Goal: Information Seeking & Learning: Learn about a topic

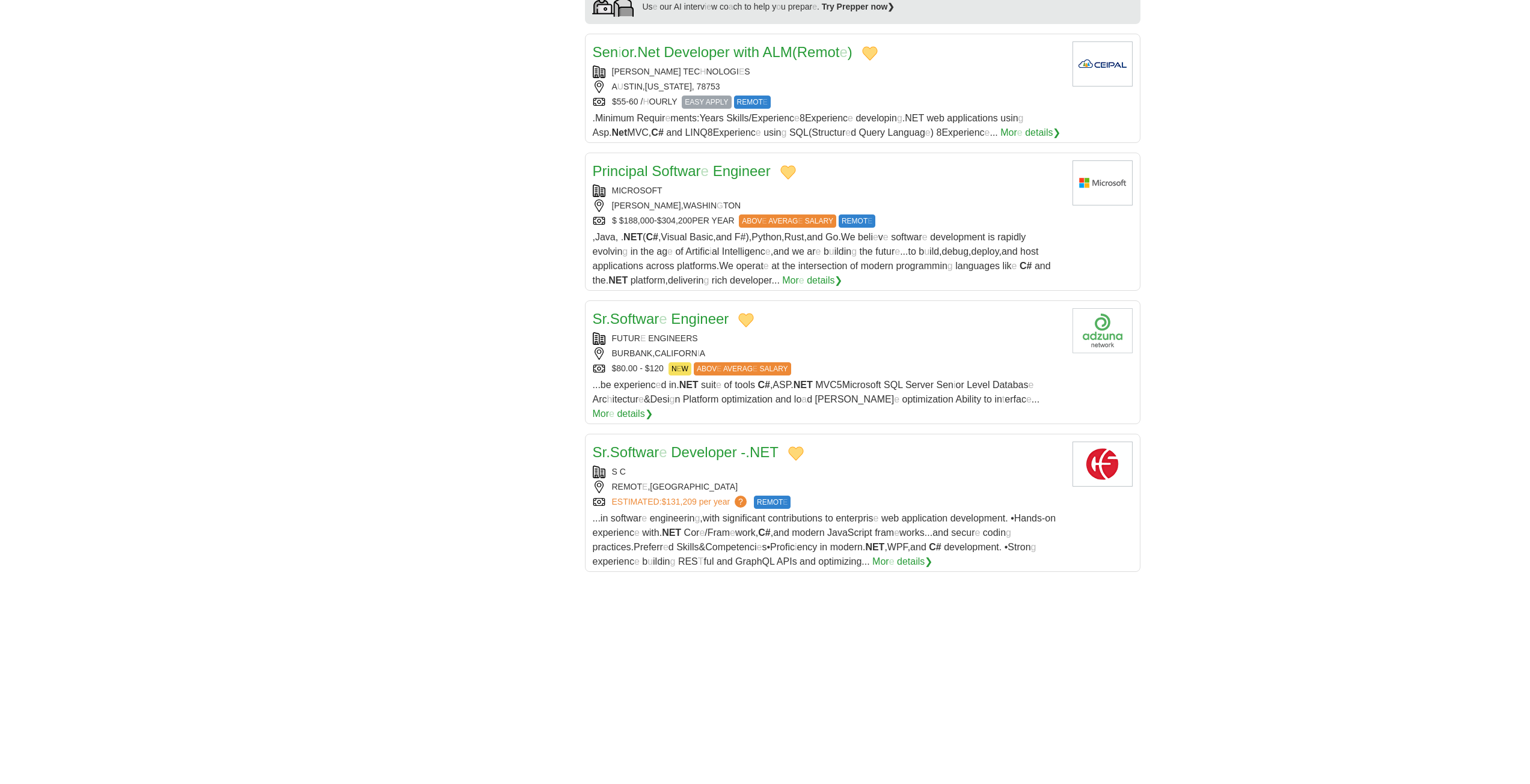
scroll to position [1382, 0]
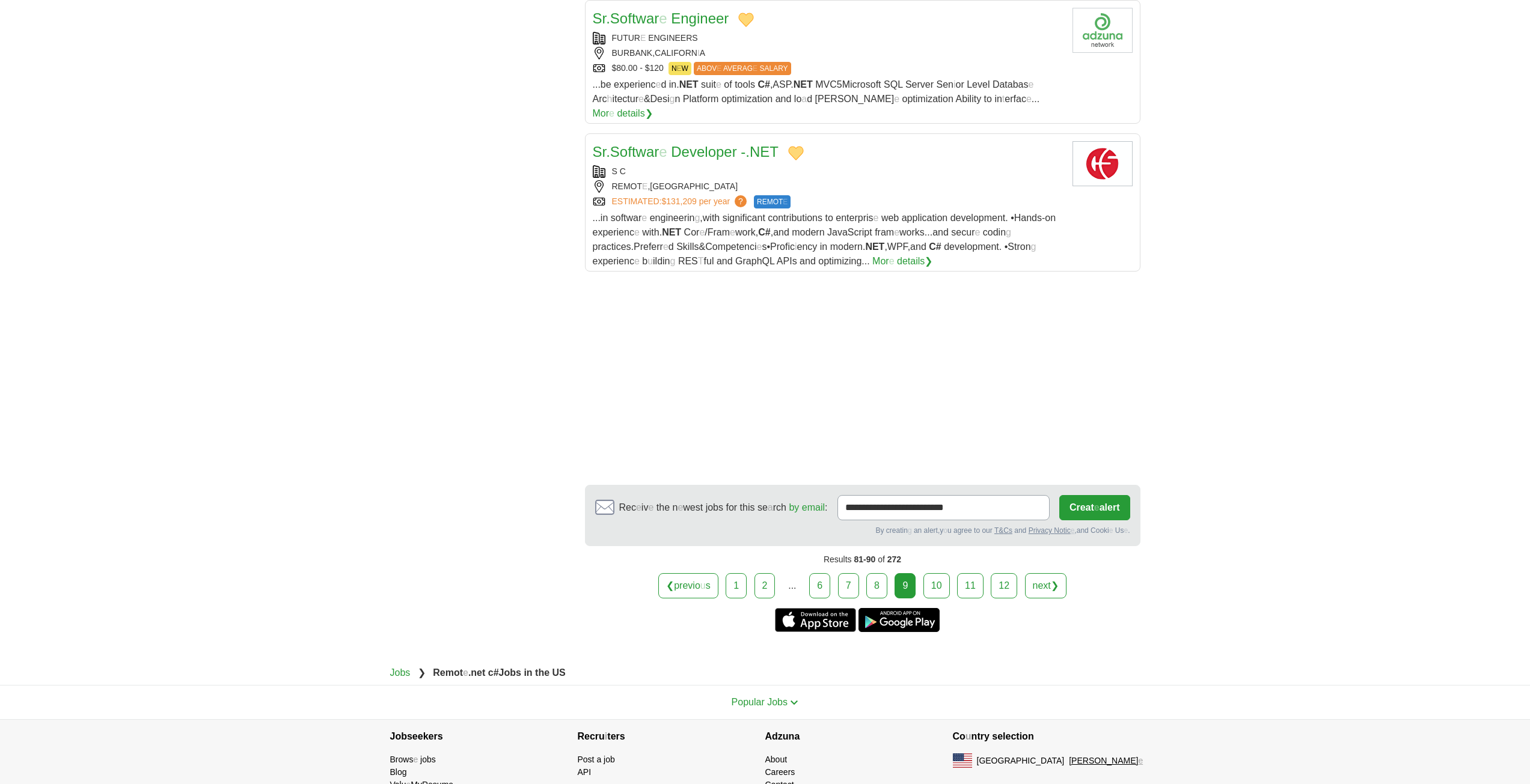
click at [937, 575] on link "10" at bounding box center [937, 586] width 27 height 25
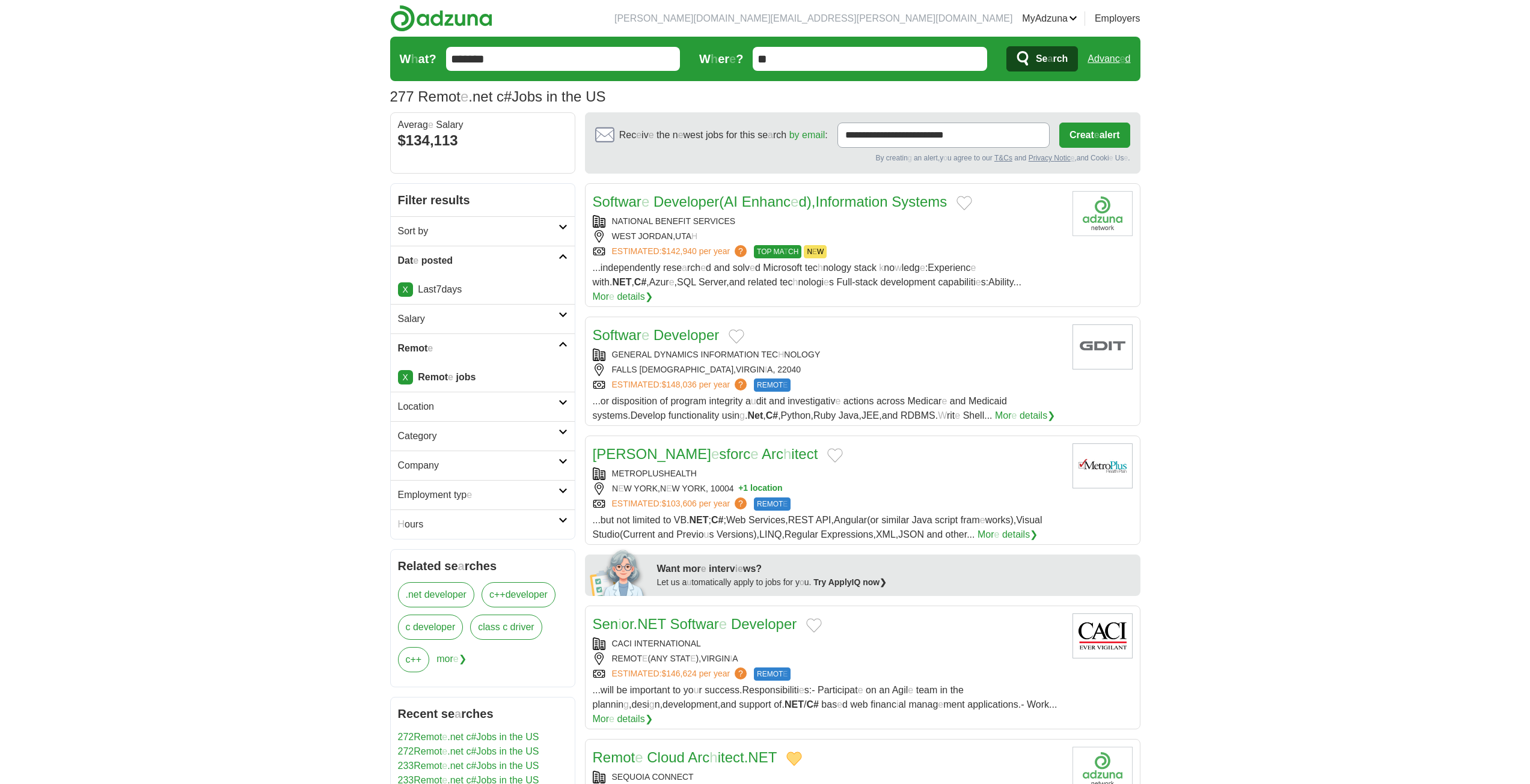
click at [971, 205] on button "Add to favorite jobs" at bounding box center [964, 203] width 15 height 14
click at [732, 329] on button "Add to favorite jobs" at bounding box center [736, 336] width 15 height 14
click at [827, 449] on button "Add to favorite jobs" at bounding box center [834, 456] width 15 height 14
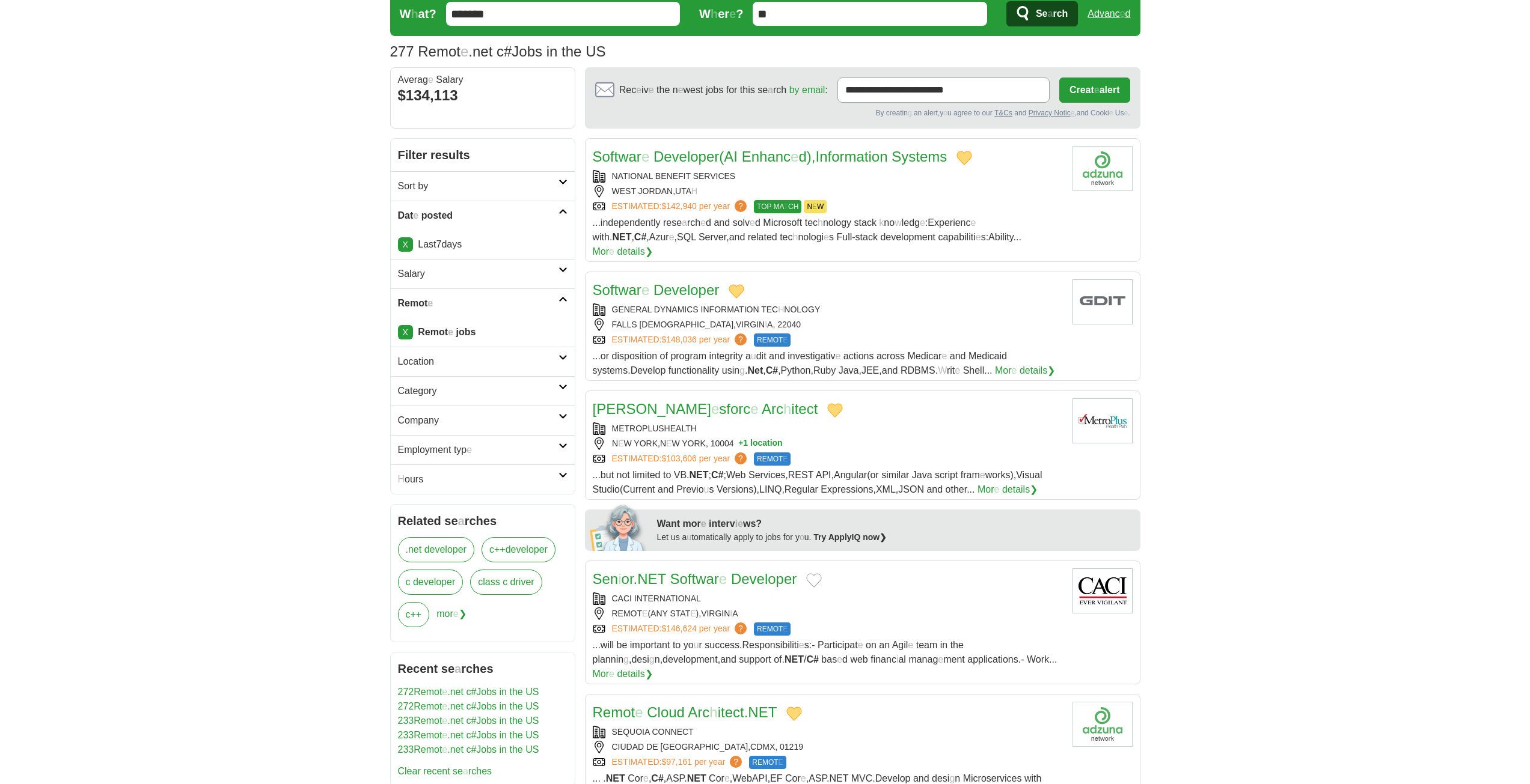
scroll to position [120, 0]
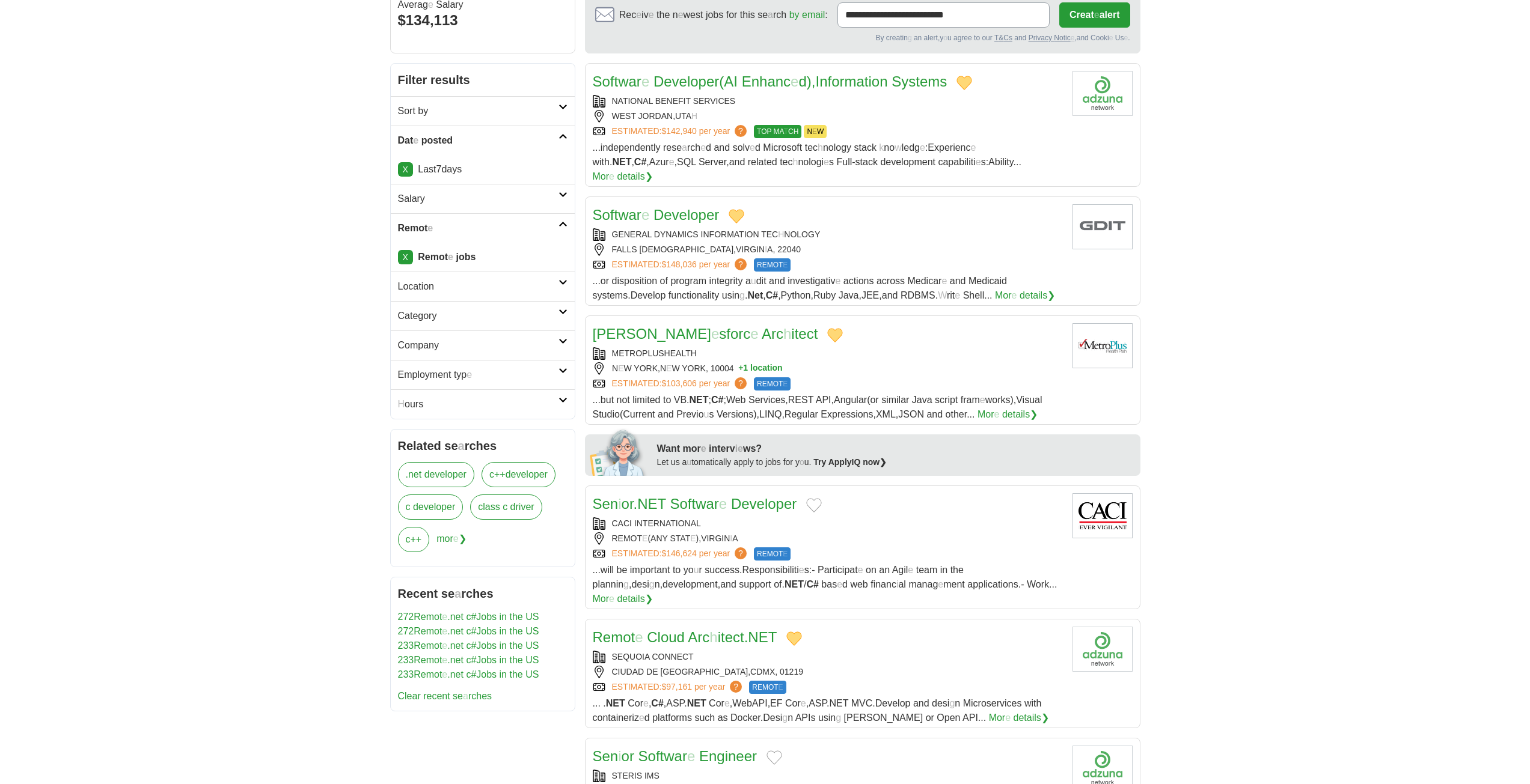
click at [822, 498] on button "Add to favorite jobs" at bounding box center [814, 505] width 15 height 14
click at [685, 496] on readpronunciation-span "Softwar" at bounding box center [694, 504] width 48 height 16
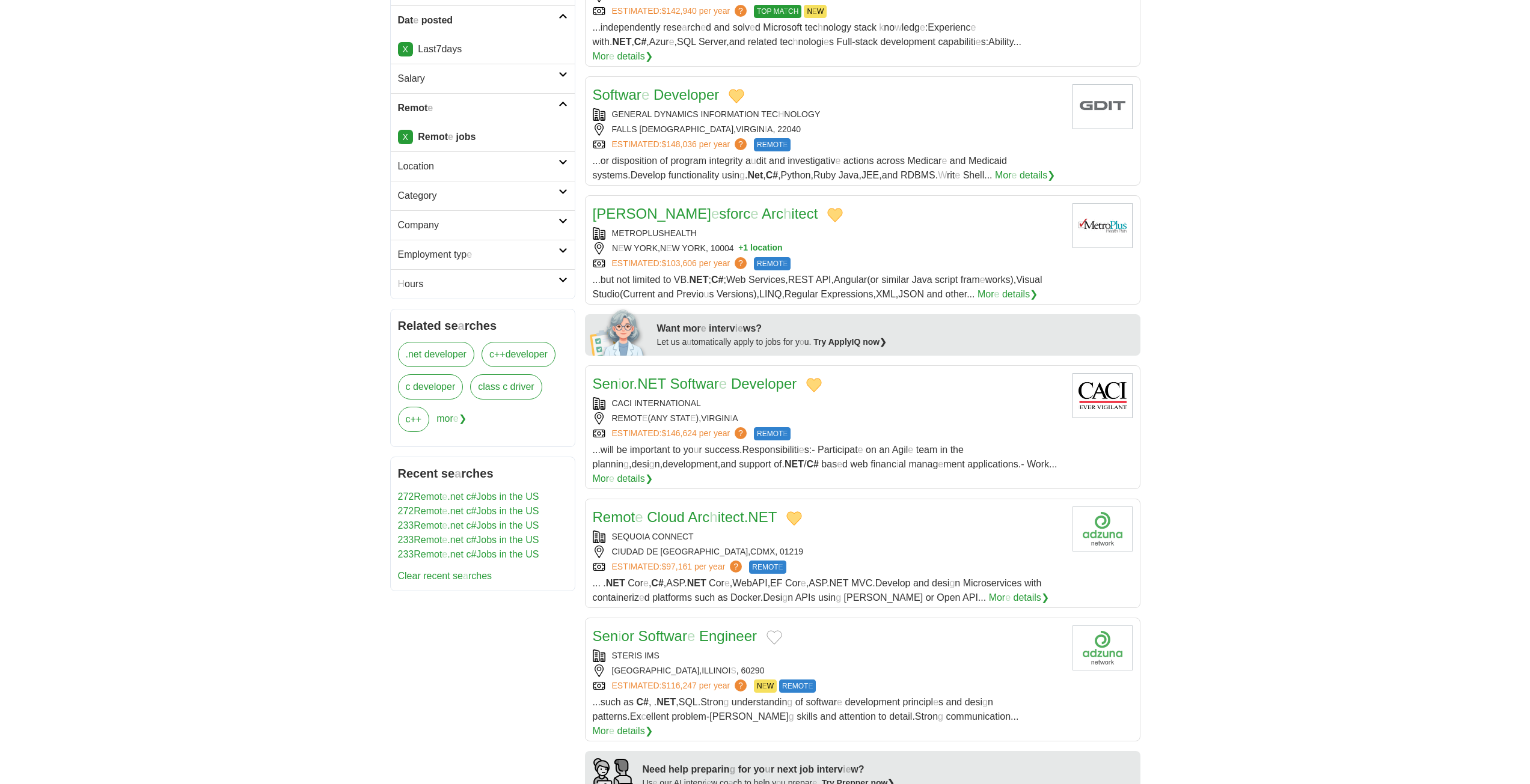
scroll to position [300, 0]
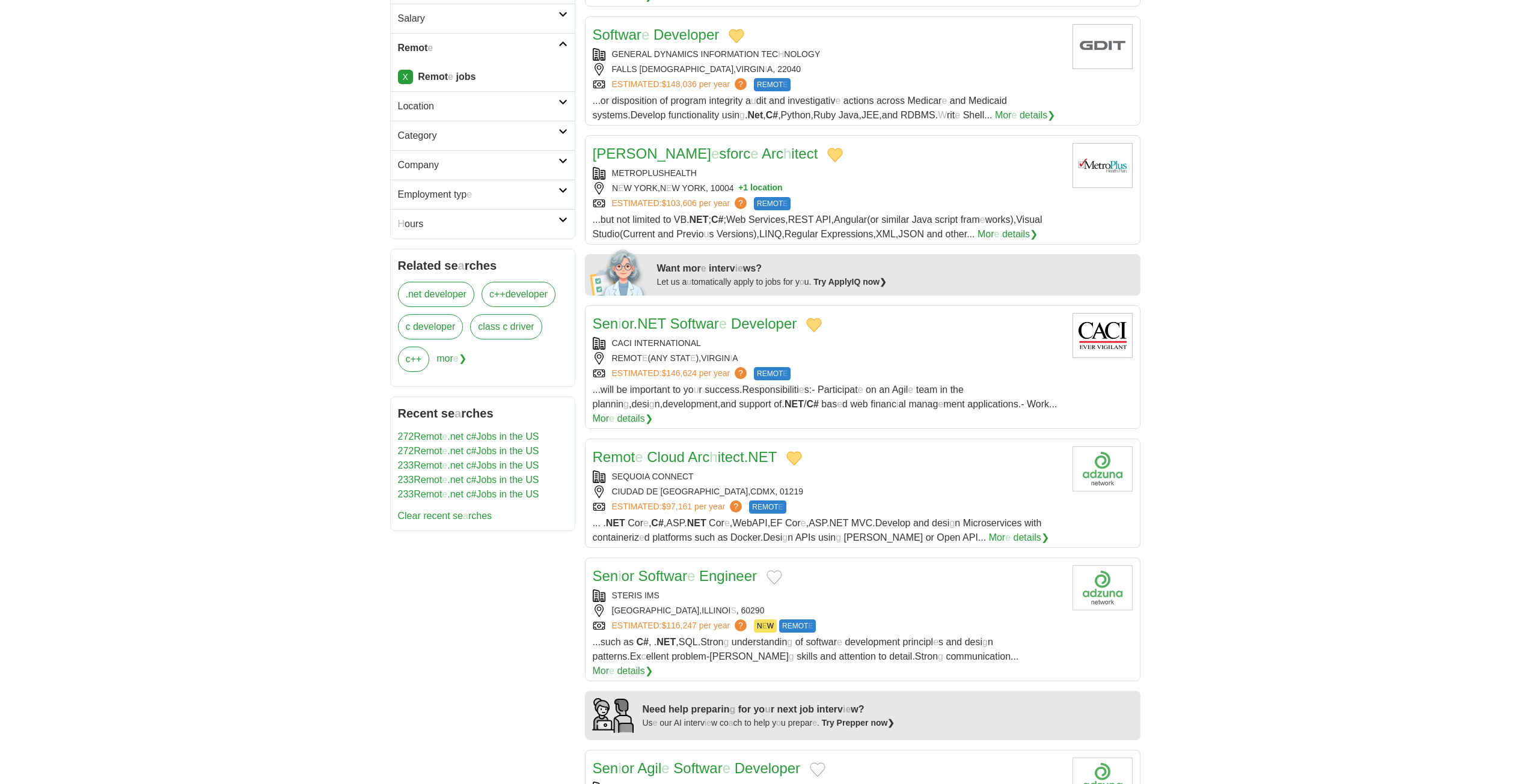
click at [778, 570] on button "Add to favorite jobs" at bounding box center [773, 577] width 15 height 14
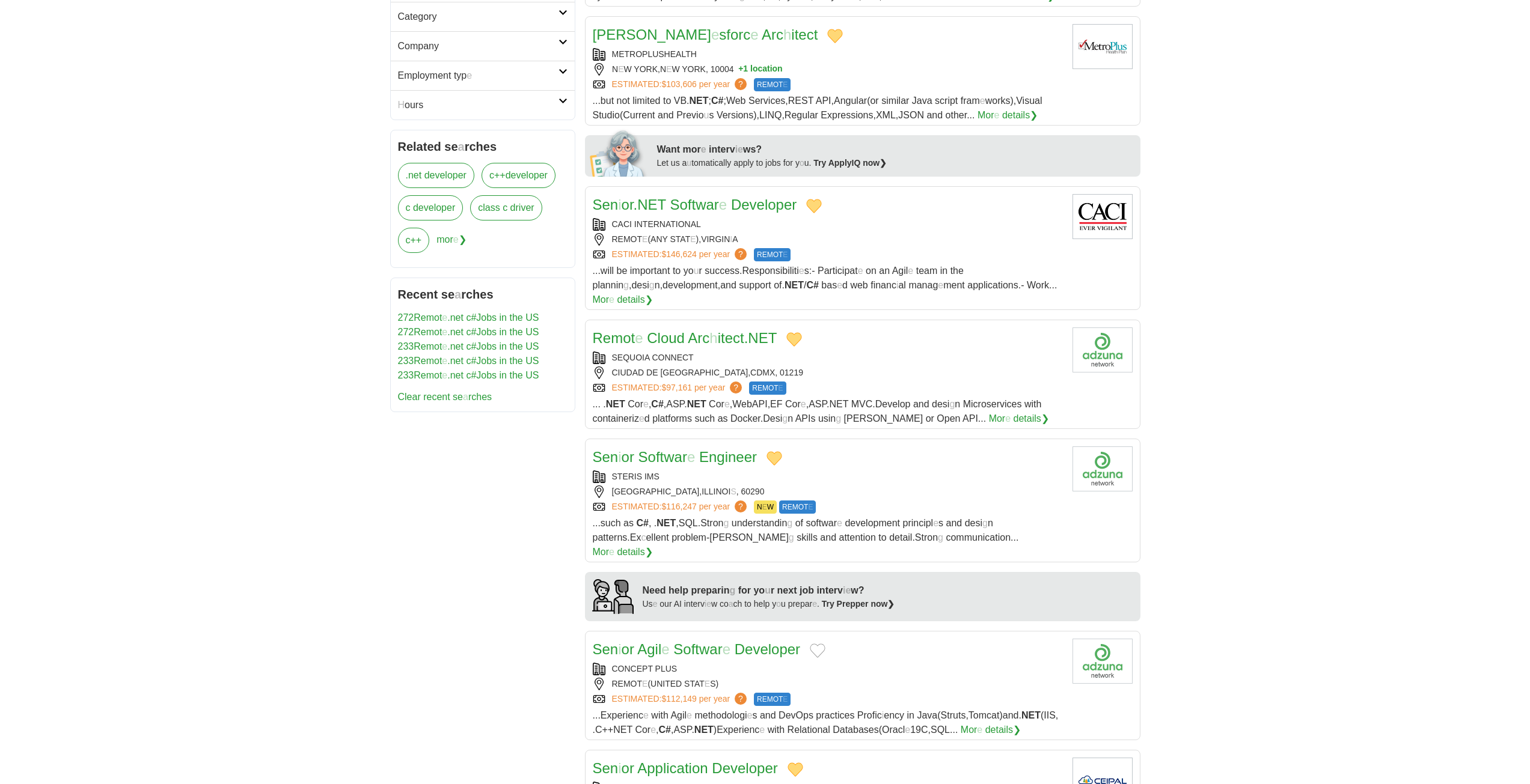
scroll to position [421, 0]
click at [822, 643] on button "Add to favorite jobs" at bounding box center [817, 650] width 15 height 14
click at [733, 640] on readpronunciation-span at bounding box center [732, 648] width 4 height 16
click at [698, 448] on readpronunciation-span at bounding box center [697, 456] width 4 height 16
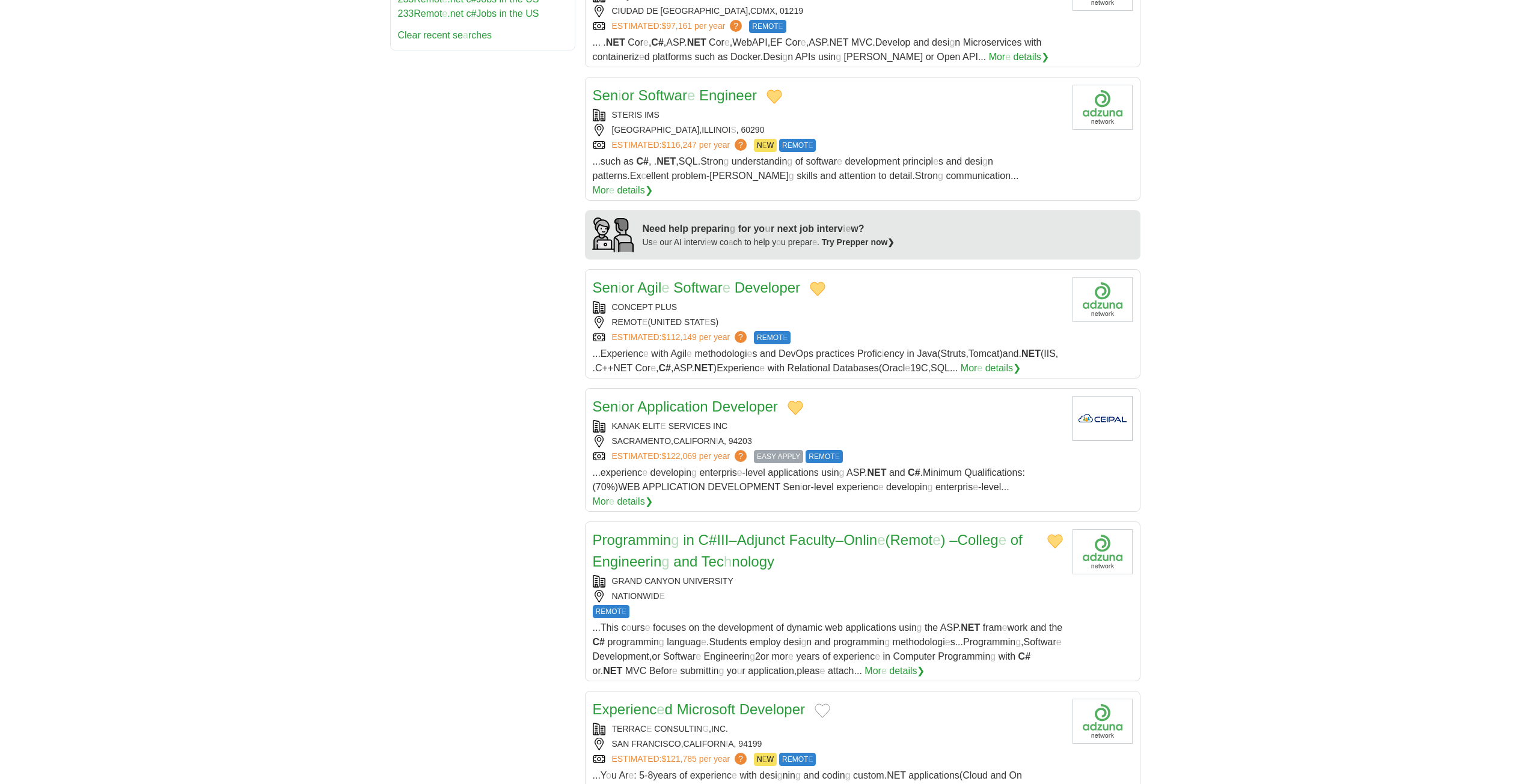
scroll to position [1022, 0]
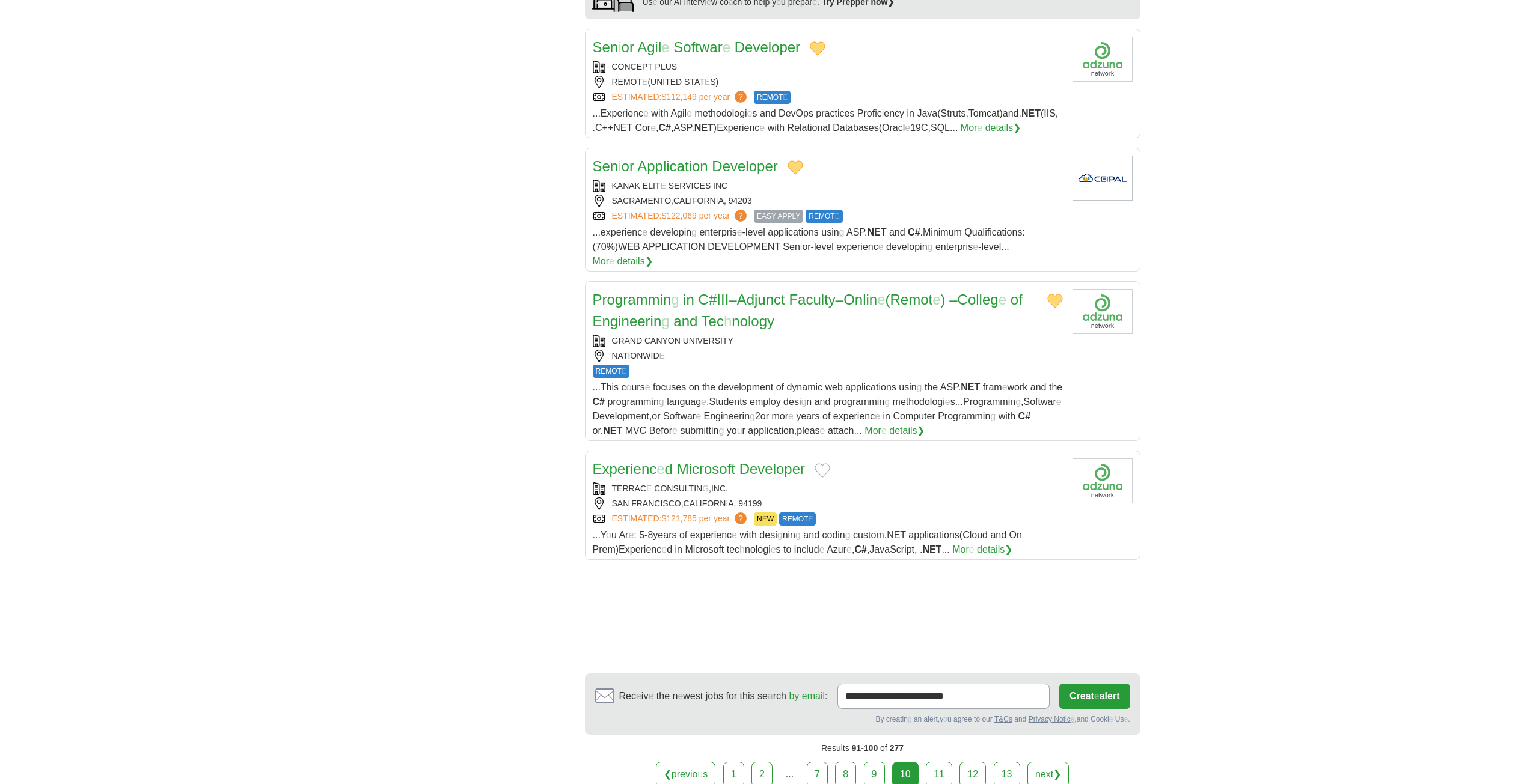
click at [827, 463] on button "Add to favorite jobs" at bounding box center [822, 470] width 15 height 14
click at [749, 461] on readpronunciation-word "Developer" at bounding box center [772, 469] width 65 height 16
click at [942, 762] on link "11" at bounding box center [939, 774] width 27 height 25
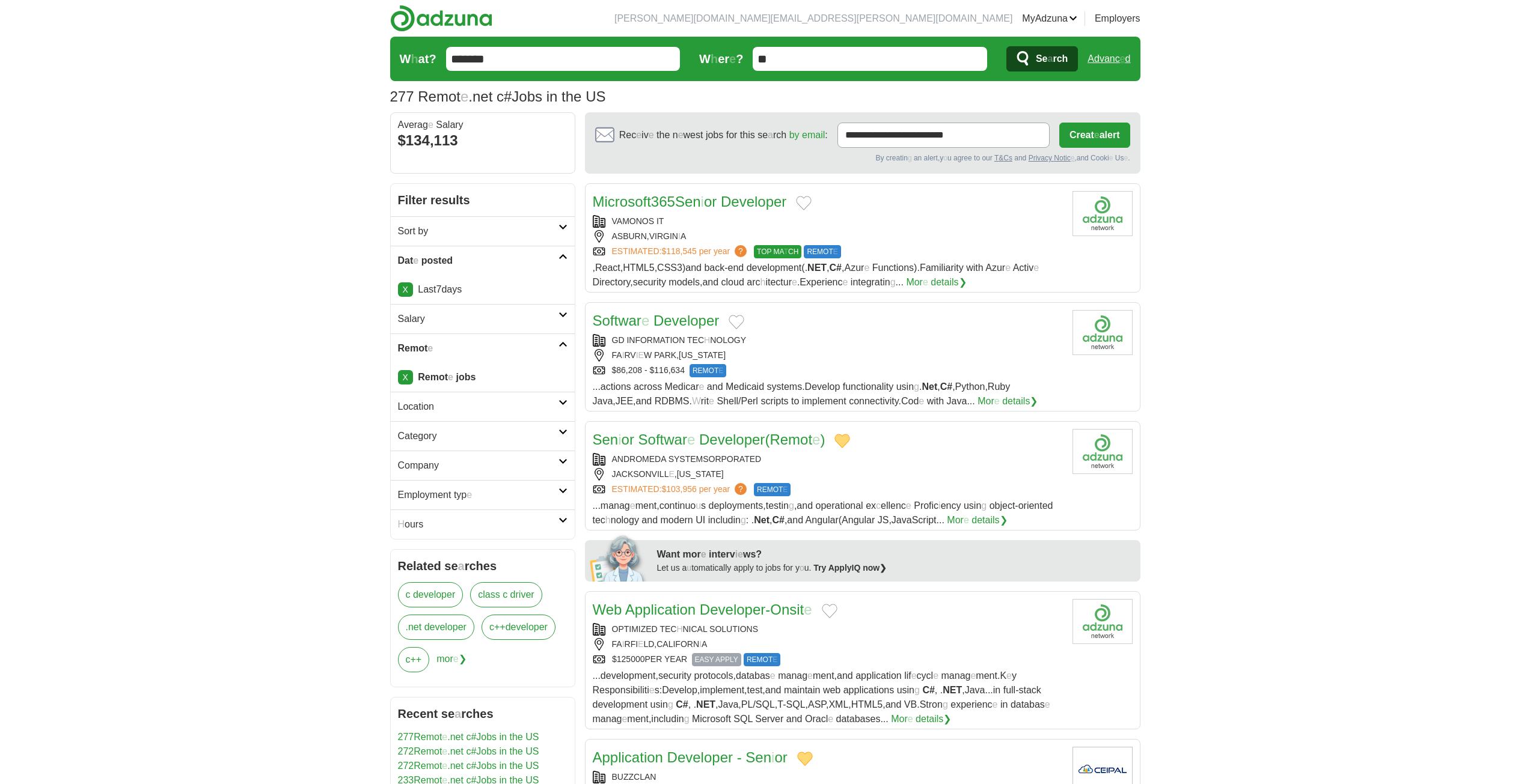
click at [810, 200] on button "Add to favorite jobs" at bounding box center [803, 203] width 15 height 14
click at [758, 200] on readpronunciation-word "Developer" at bounding box center [753, 201] width 65 height 16
click at [738, 320] on button "Add to favorite jobs" at bounding box center [736, 322] width 15 height 14
click at [676, 316] on readpronunciation-word "Developer" at bounding box center [686, 321] width 65 height 16
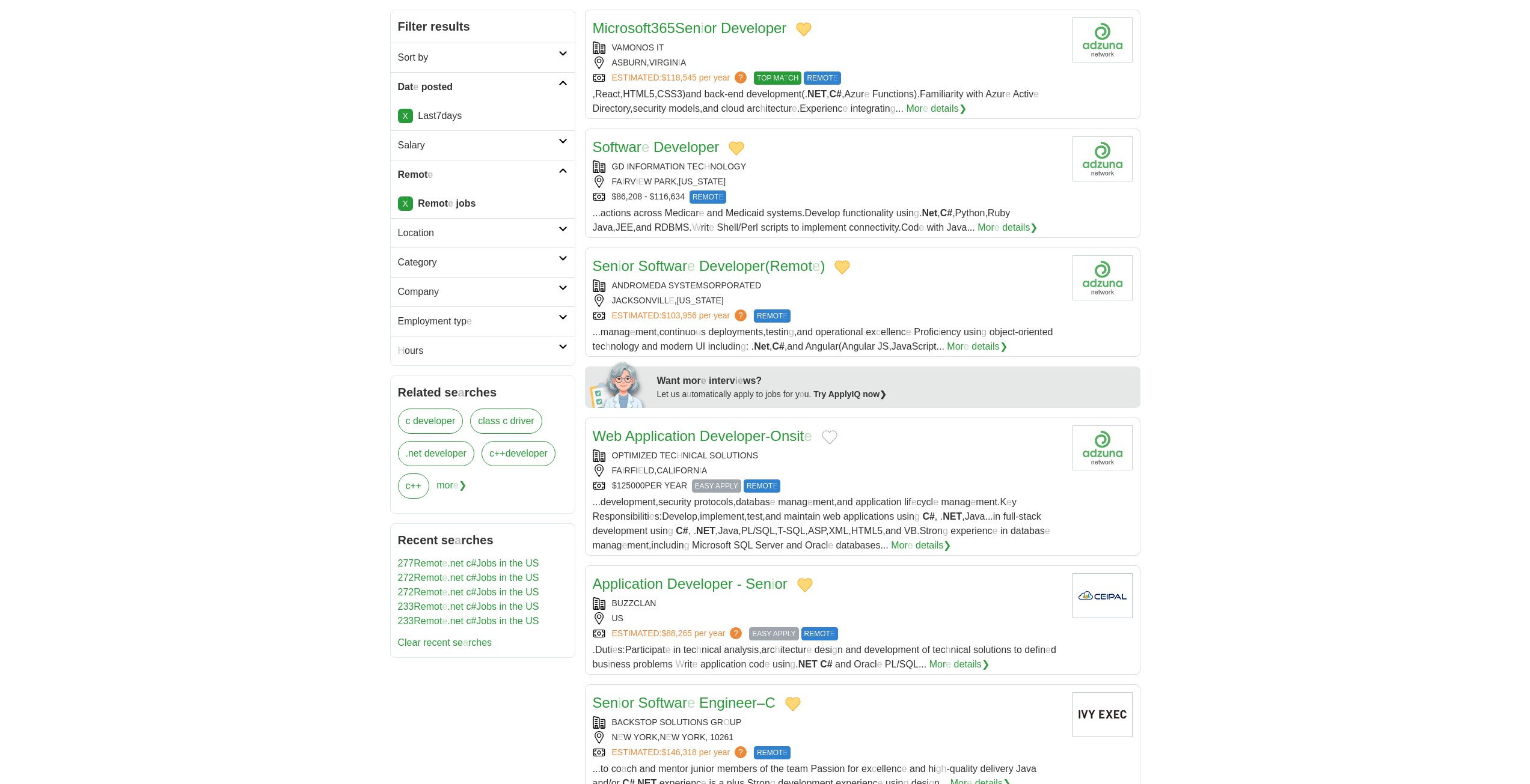
scroll to position [181, 0]
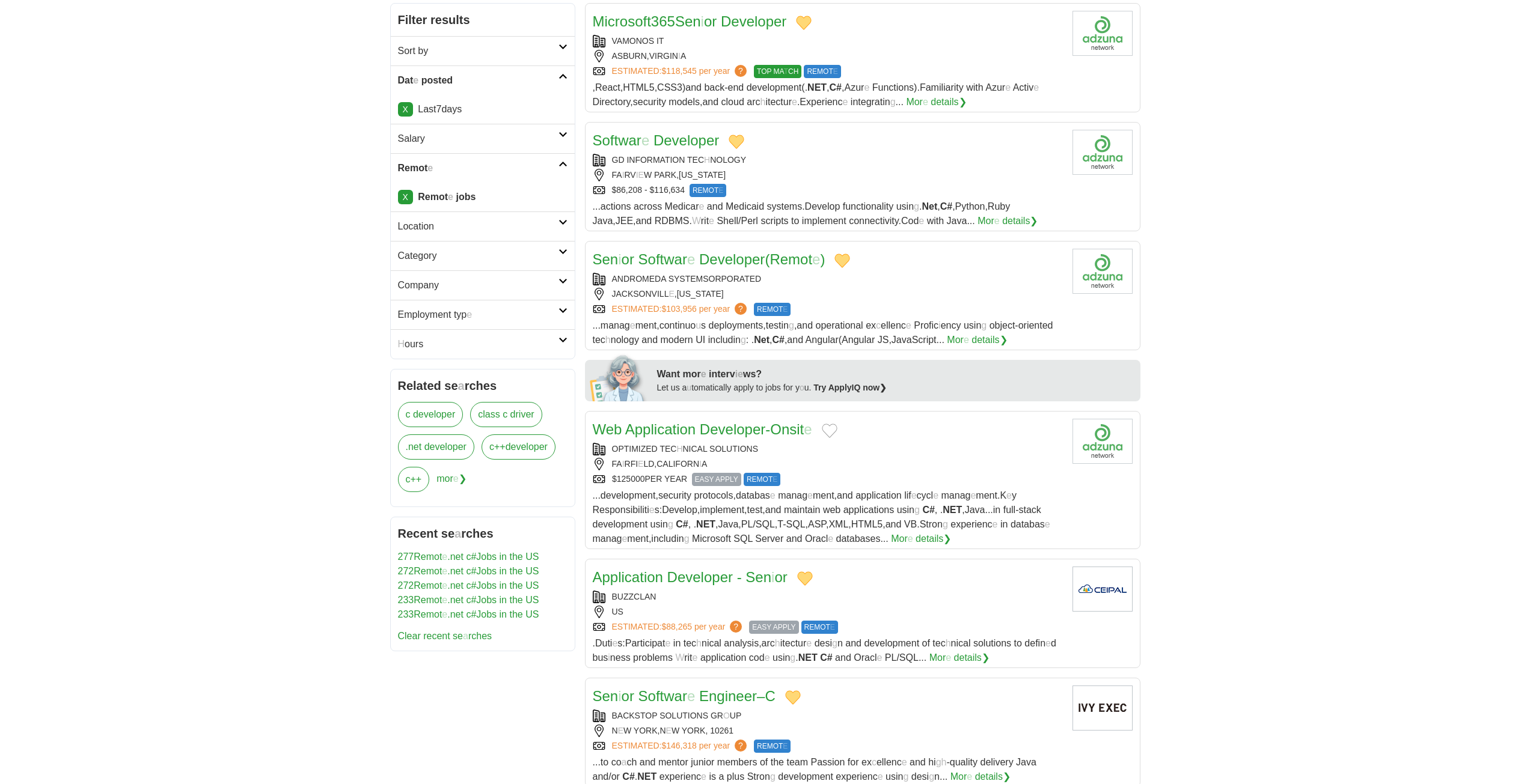
click at [827, 426] on button "Add to favorite jobs" at bounding box center [829, 431] width 15 height 14
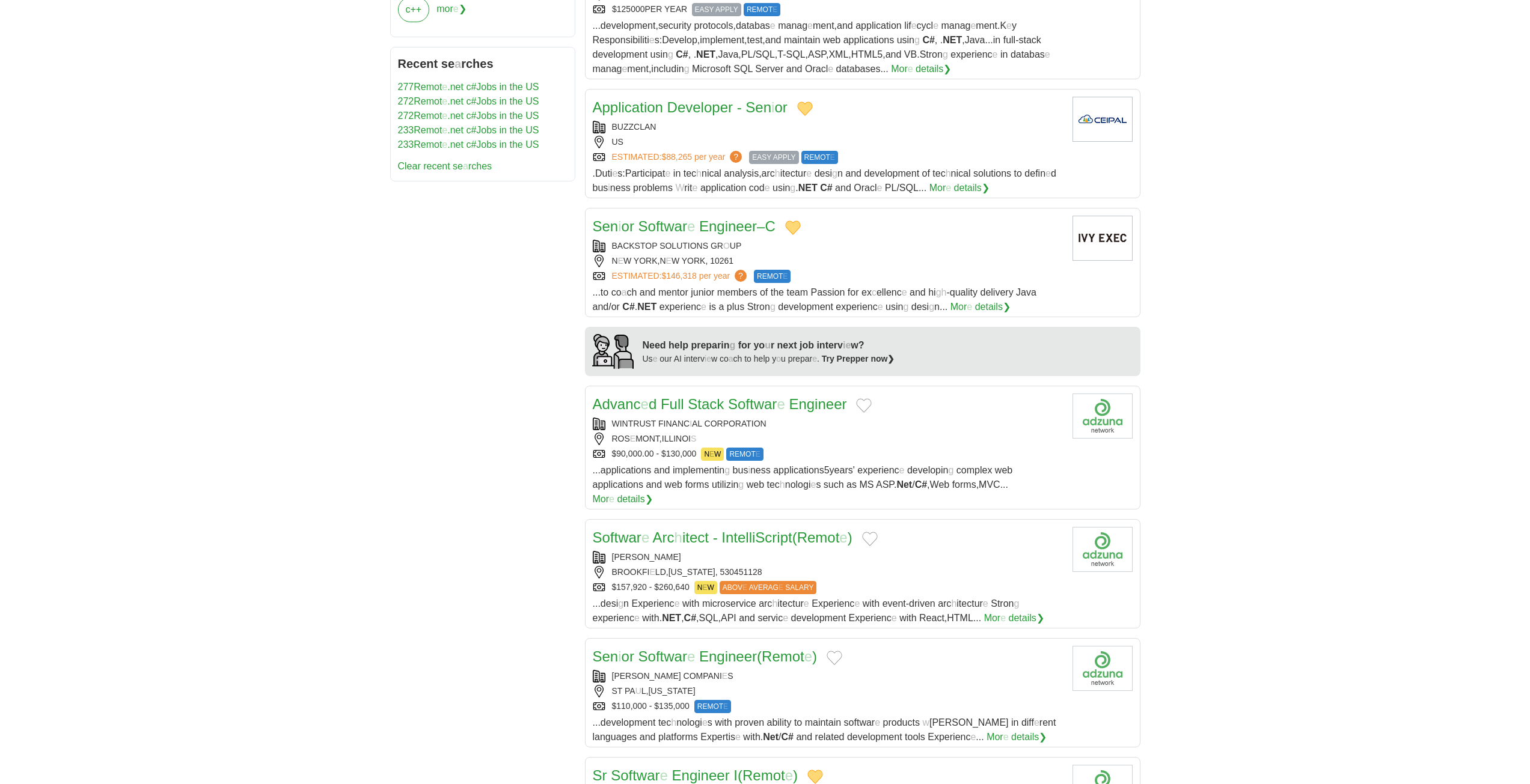
scroll to position [662, 0]
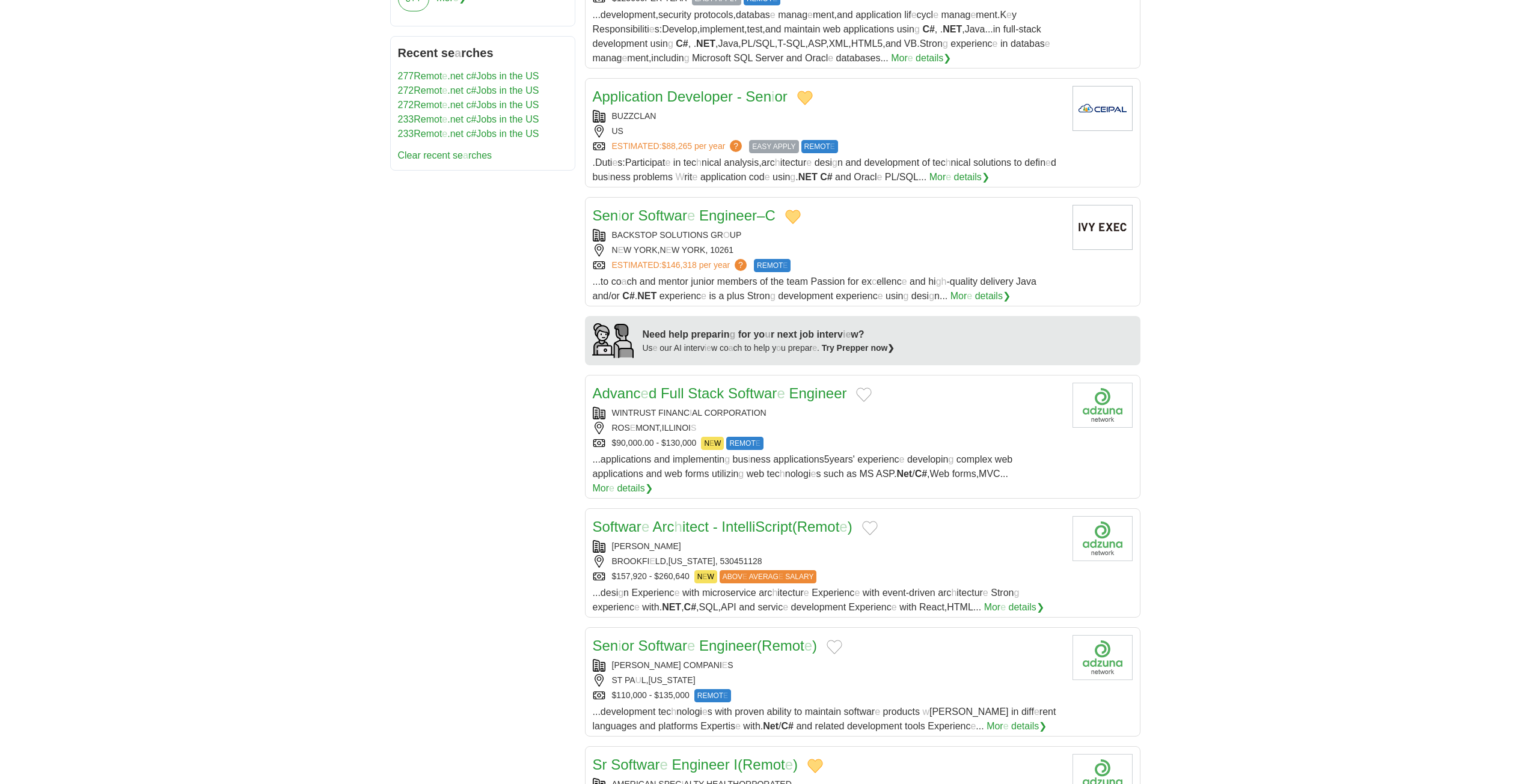
click at [862, 397] on button "Add to favorite jobs" at bounding box center [863, 395] width 15 height 14
click at [739, 397] on readpronunciation-span "Softwar" at bounding box center [752, 393] width 48 height 16
click at [878, 521] on button "Add to favorite jobs" at bounding box center [869, 528] width 15 height 14
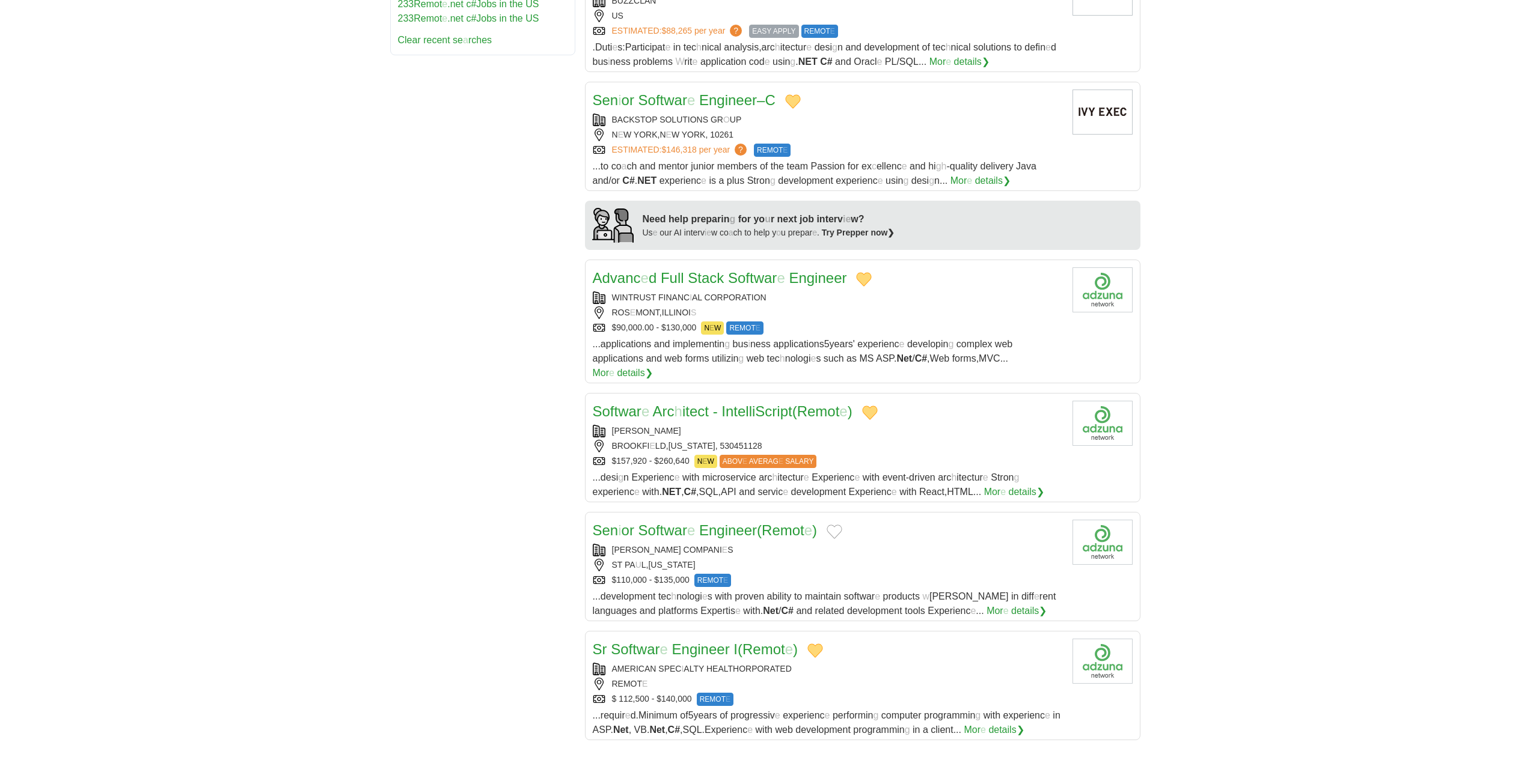
scroll to position [781, 0]
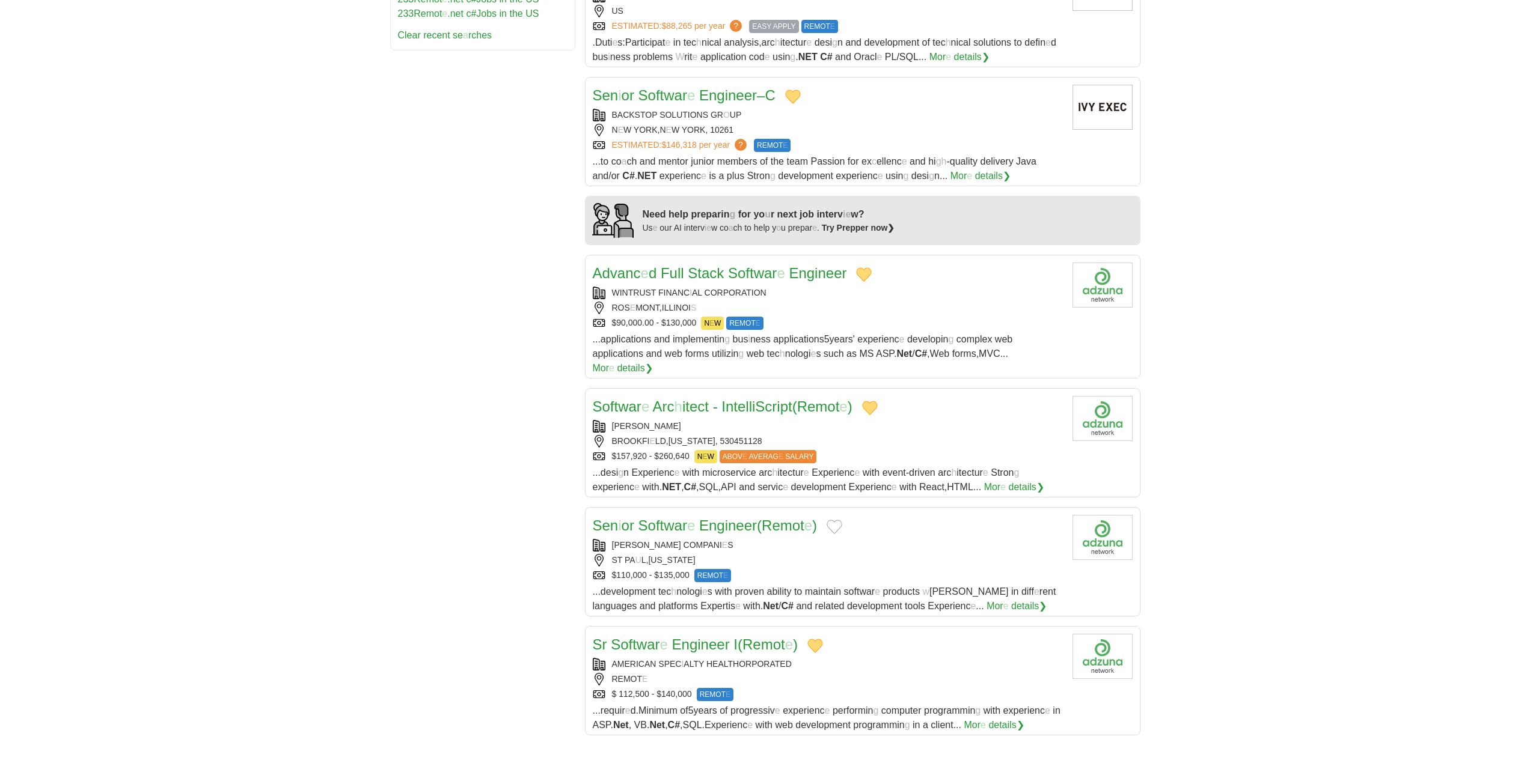
click at [838, 520] on button "Add to favorite jobs" at bounding box center [833, 527] width 15 height 14
click at [735, 518] on readpronunciation-word "Engineer" at bounding box center [728, 526] width 58 height 16
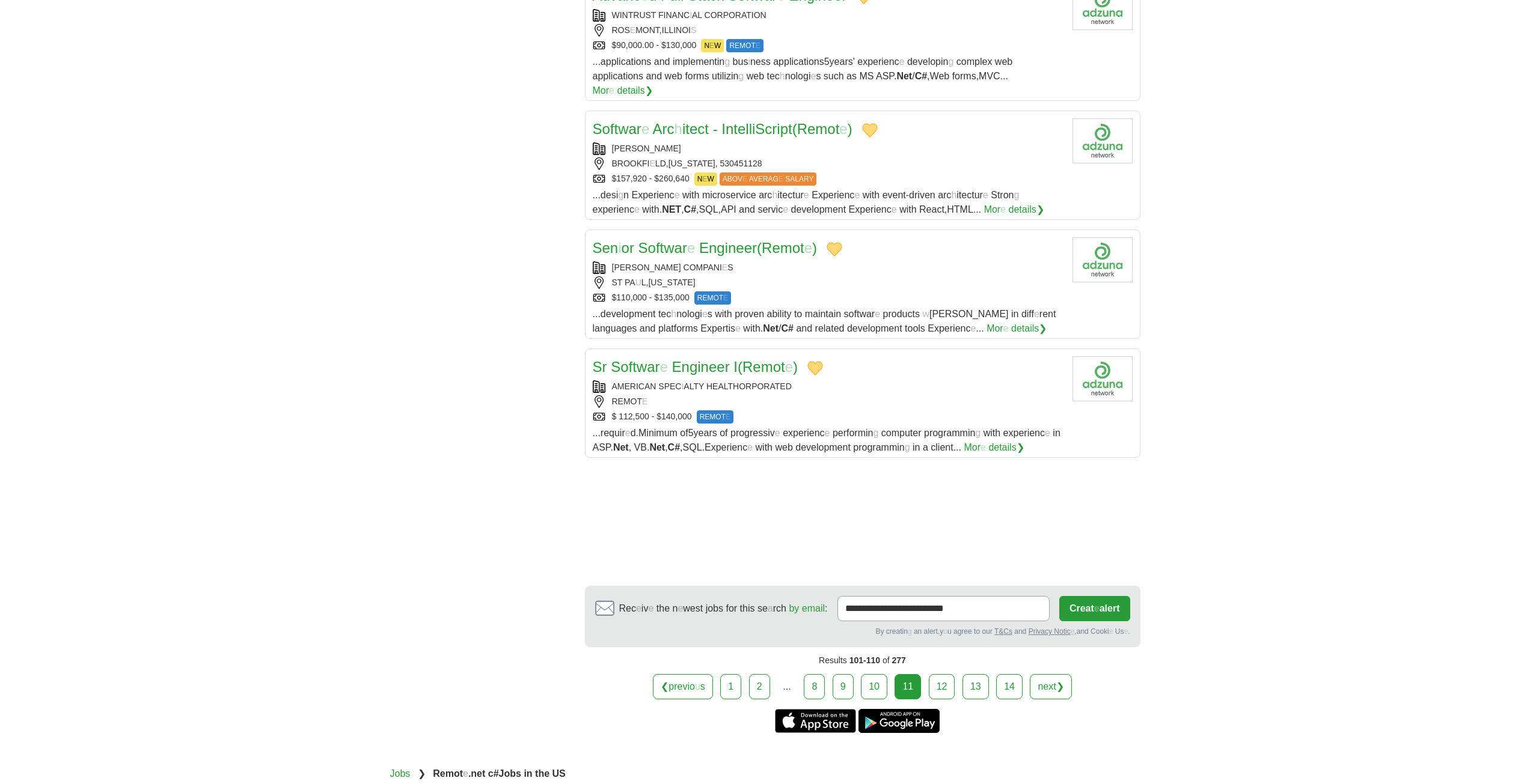
scroll to position [1202, 0]
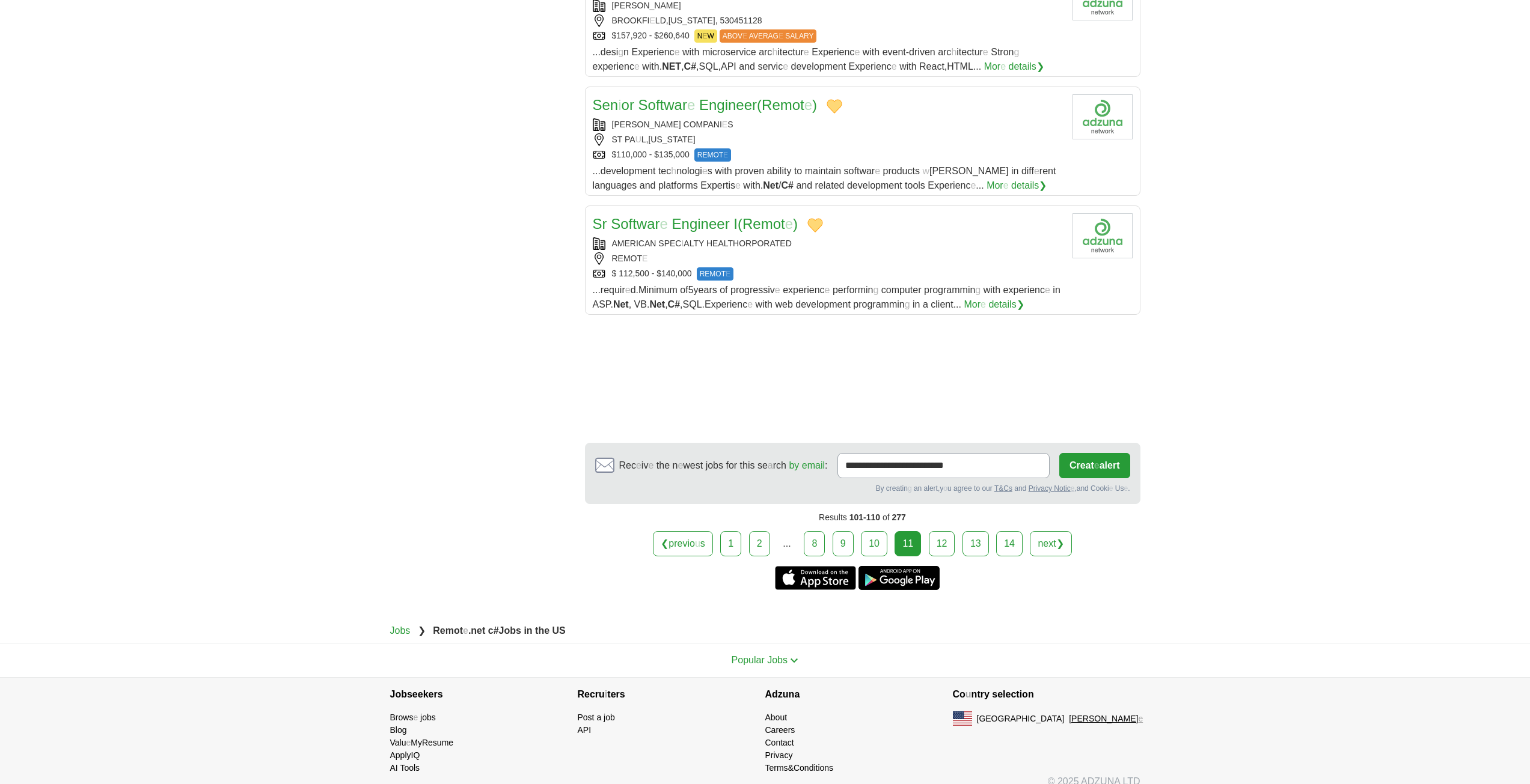
click at [945, 531] on link "12" at bounding box center [943, 544] width 27 height 25
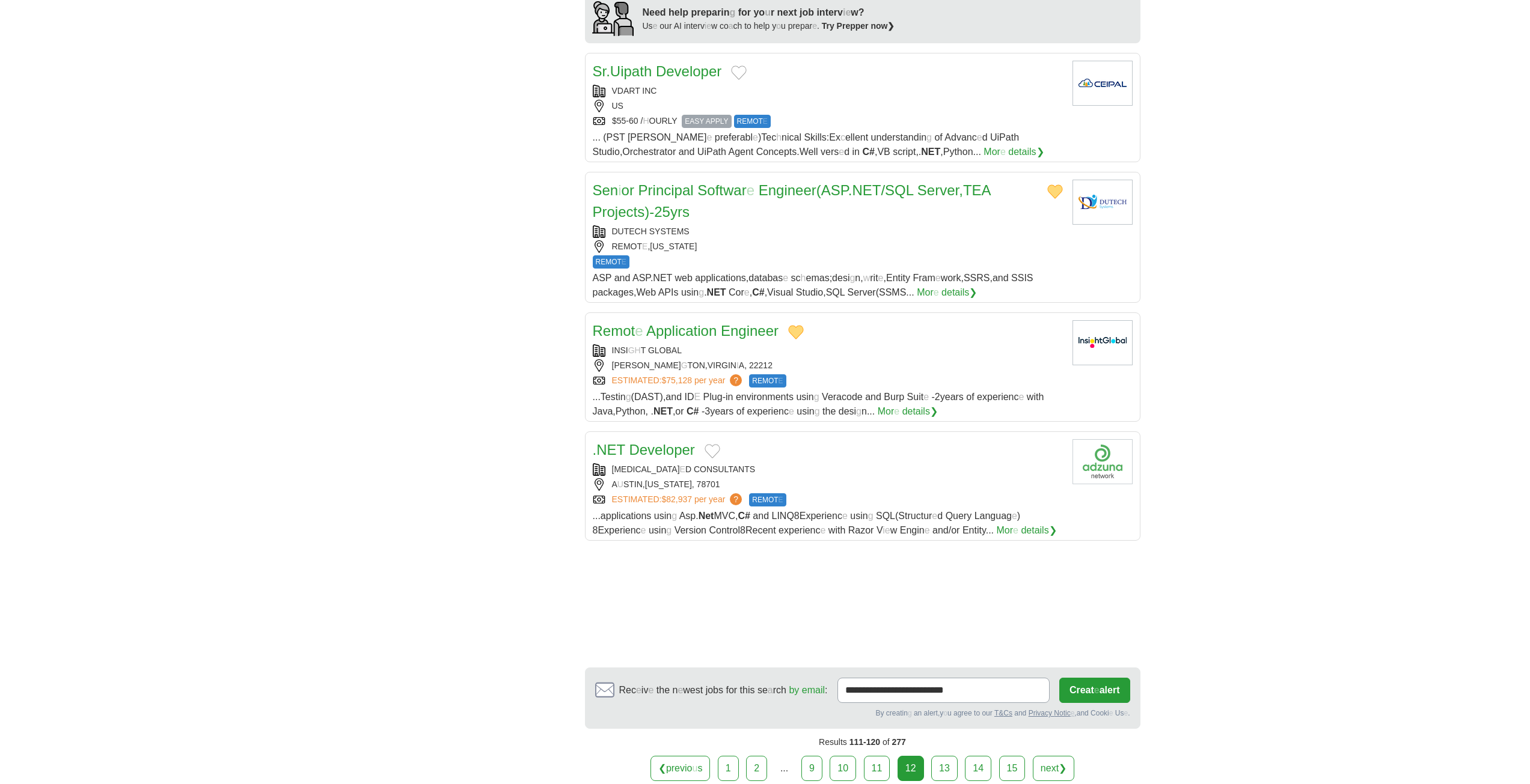
scroll to position [1082, 0]
